Goal: Register for event/course

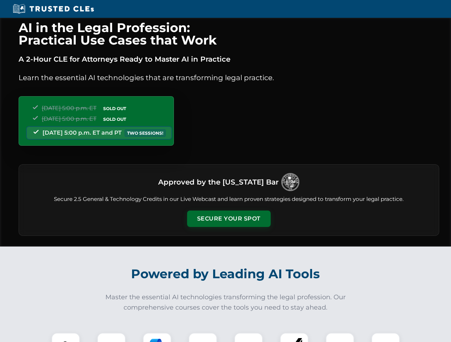
click at [228, 219] on button "Secure Your Spot" at bounding box center [228, 219] width 83 height 16
click at [66, 338] on img at bounding box center [65, 347] width 21 height 21
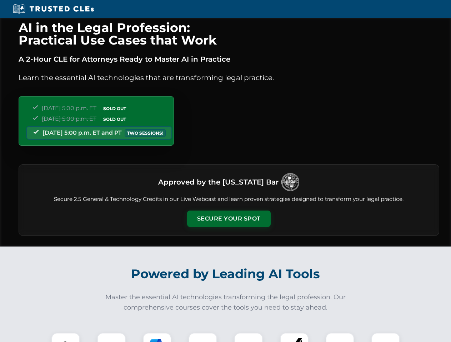
scroll to position [619, 0]
